Goal: Check status: Check status

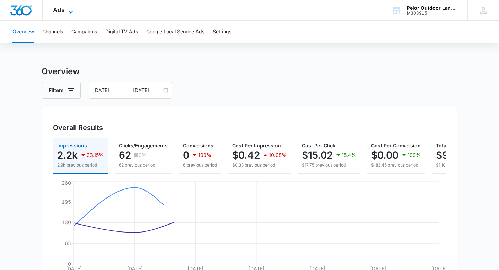
click at [63, 13] on span "Ads" at bounding box center [59, 9] width 12 height 7
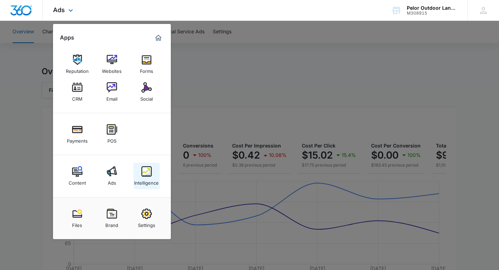
click at [149, 171] on img at bounding box center [146, 171] width 10 height 10
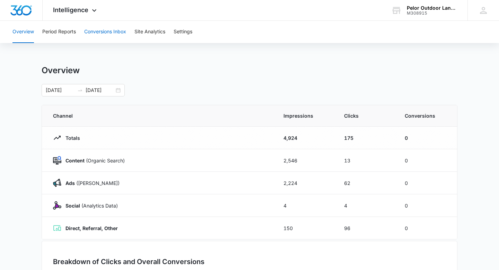
click at [107, 30] on button "Conversions Inbox" at bounding box center [105, 32] width 42 height 22
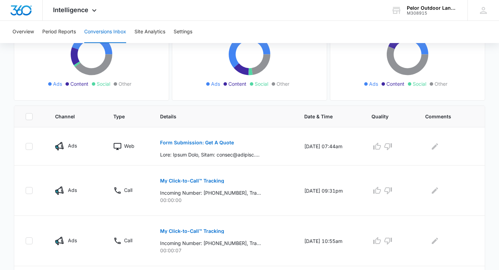
scroll to position [91, 0]
click at [180, 179] on p "My Click-to-Call™ Tracking" at bounding box center [192, 181] width 64 height 5
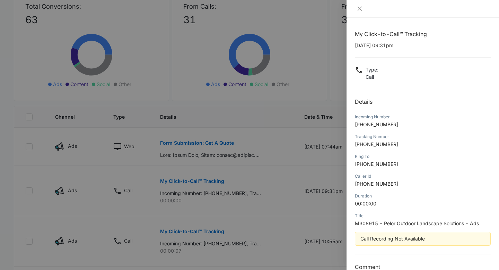
scroll to position [15, 0]
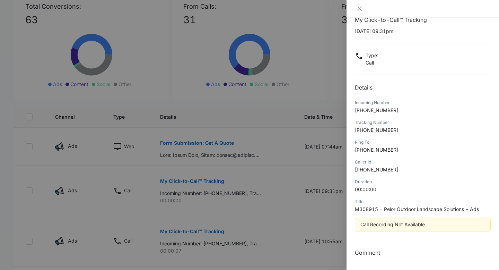
click at [179, 228] on div at bounding box center [249, 135] width 499 height 270
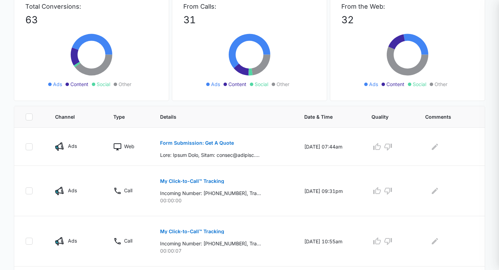
click at [177, 231] on p "My Click-to-Call™ Tracking" at bounding box center [192, 231] width 64 height 5
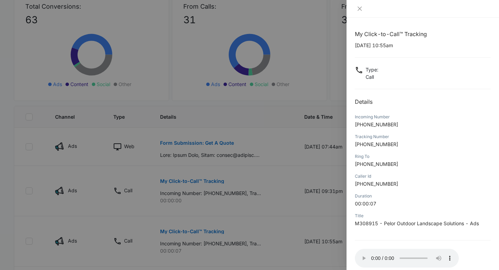
click at [154, 144] on div at bounding box center [249, 135] width 499 height 270
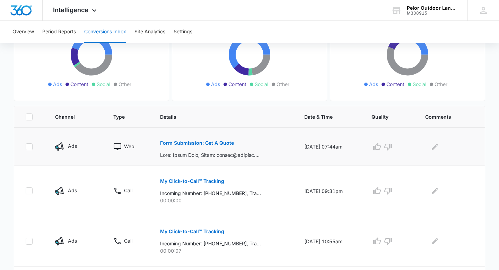
click at [164, 145] on p "Form Submission: Get A Quote" at bounding box center [197, 142] width 74 height 5
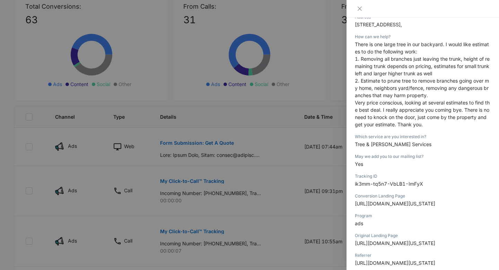
scroll to position [161, 0]
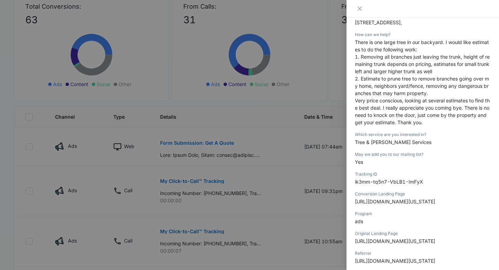
click at [46, 117] on div at bounding box center [249, 135] width 499 height 270
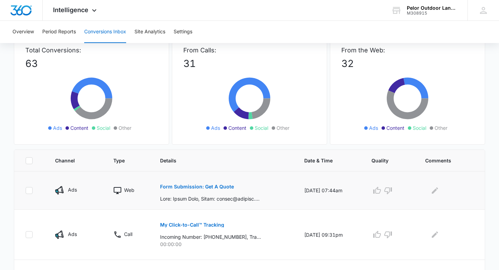
scroll to position [0, 0]
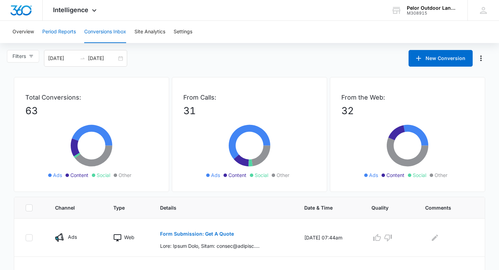
click at [54, 35] on button "Period Reports" at bounding box center [59, 32] width 34 height 22
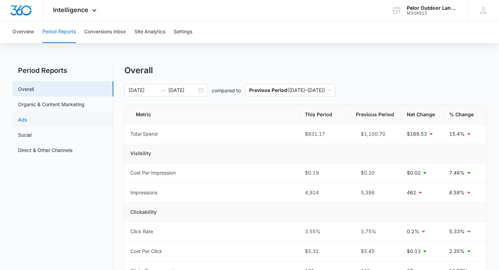
click at [27, 116] on link "Ads" at bounding box center [22, 119] width 9 height 7
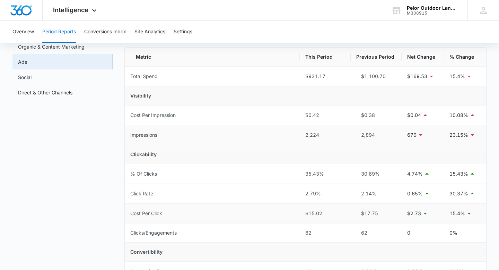
scroll to position [50, 0]
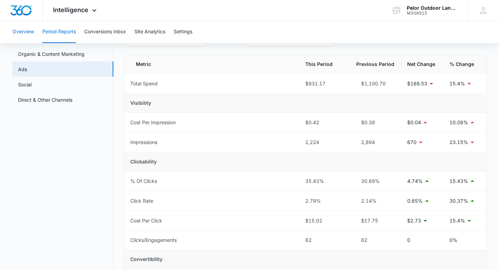
click at [17, 31] on button "Overview" at bounding box center [22, 32] width 21 height 22
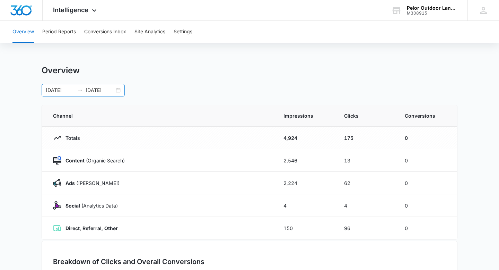
click at [74, 92] on input "[DATE]" at bounding box center [60, 90] width 29 height 8
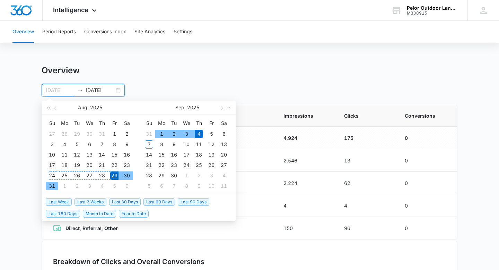
type input "[DATE]"
click at [52, 166] on div "17" at bounding box center [52, 165] width 8 height 8
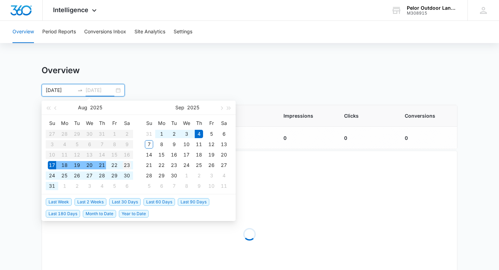
type input "[DATE]"
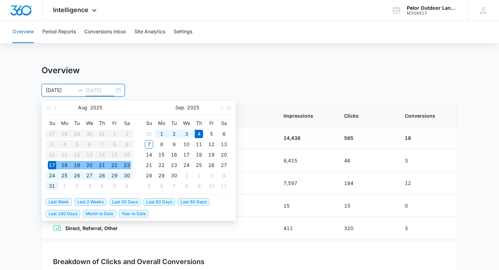
click at [129, 165] on div "23" at bounding box center [127, 165] width 8 height 8
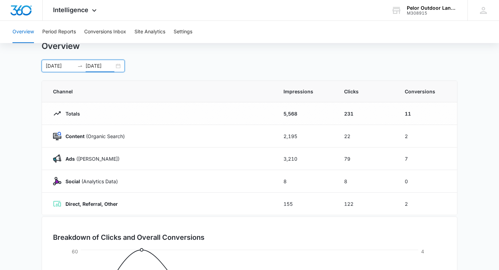
scroll to position [24, 0]
click at [58, 68] on input "[DATE]" at bounding box center [60, 66] width 29 height 8
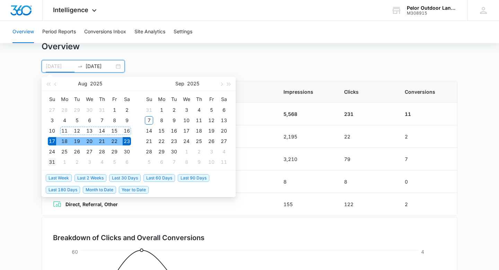
type input "[DATE]"
click at [49, 163] on div "31" at bounding box center [52, 162] width 8 height 8
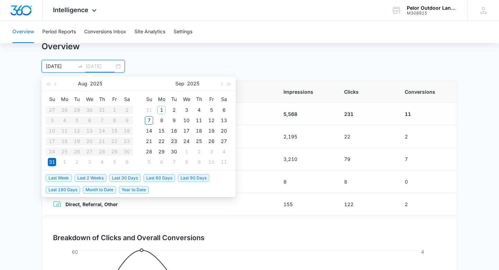
type input "[DATE]"
click at [225, 110] on div "6" at bounding box center [224, 110] width 8 height 8
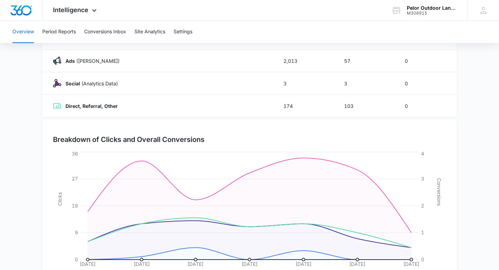
scroll to position [159, 0]
